Goal: Task Accomplishment & Management: Use online tool/utility

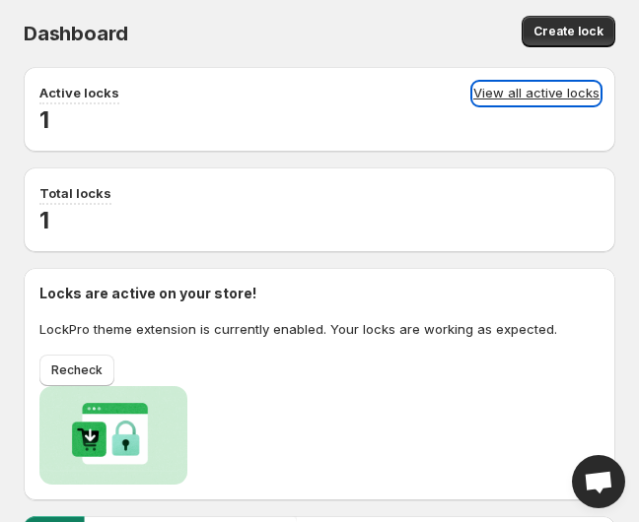
click at [535, 91] on link "View all active locks" at bounding box center [536, 94] width 126 height 22
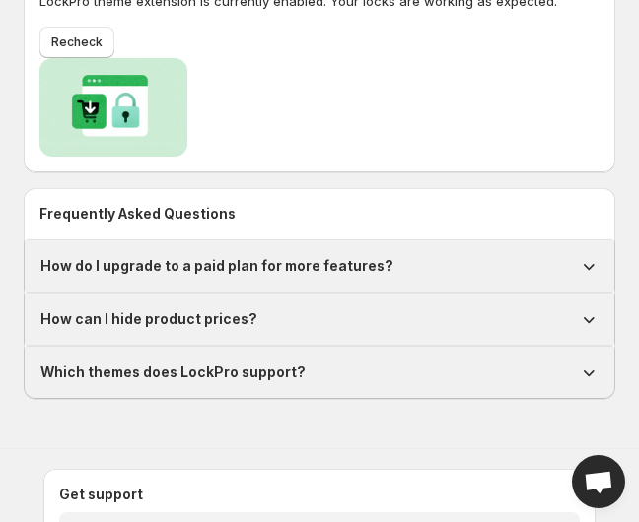
scroll to position [371, 0]
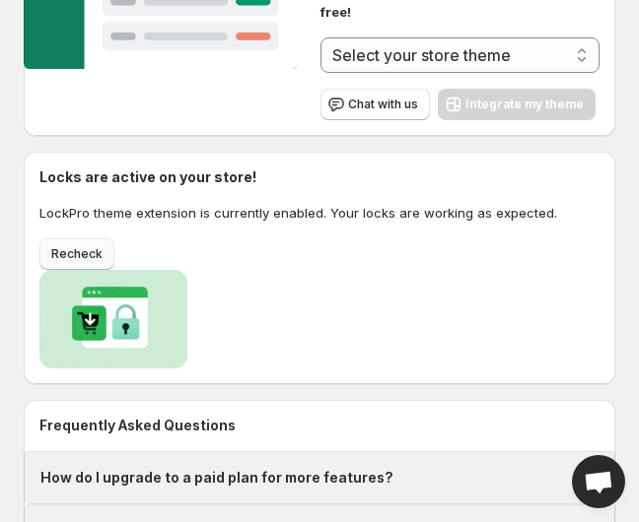
click at [90, 246] on span "Recheck" at bounding box center [76, 254] width 51 height 16
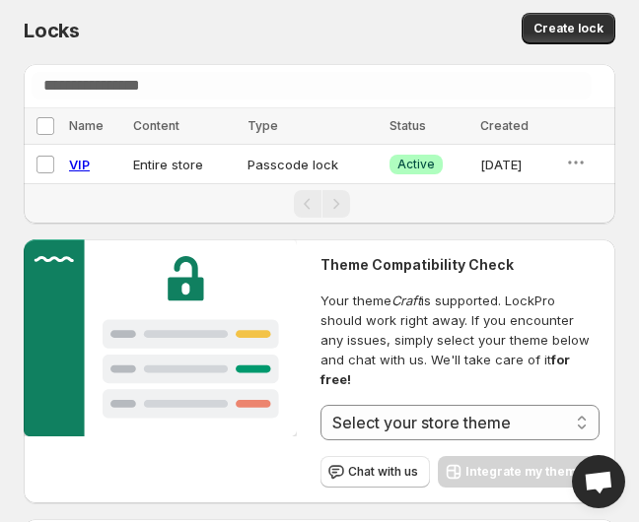
scroll to position [0, 0]
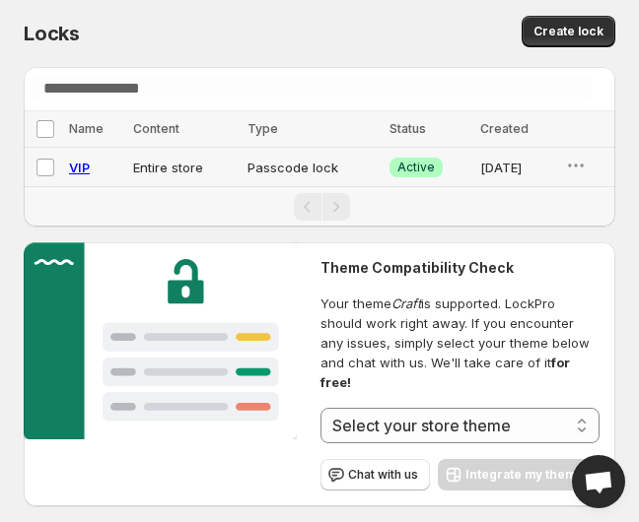
click at [79, 164] on span "VIP" at bounding box center [79, 168] width 21 height 16
select select "******"
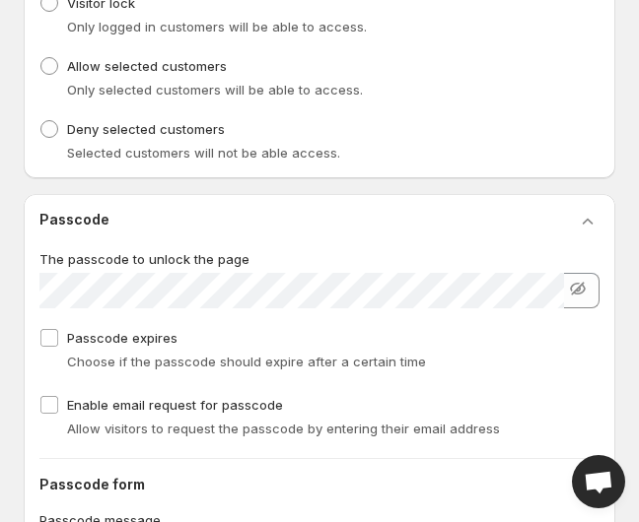
scroll to position [1221, 0]
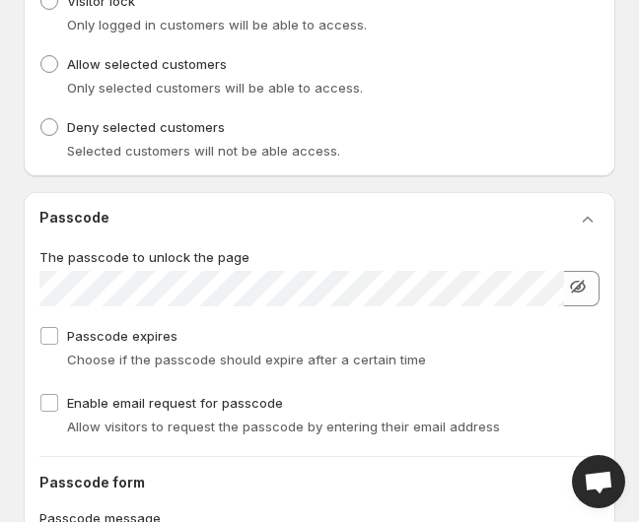
click at [580, 297] on icon "button" at bounding box center [578, 287] width 20 height 20
